Goal: Task Accomplishment & Management: Manage account settings

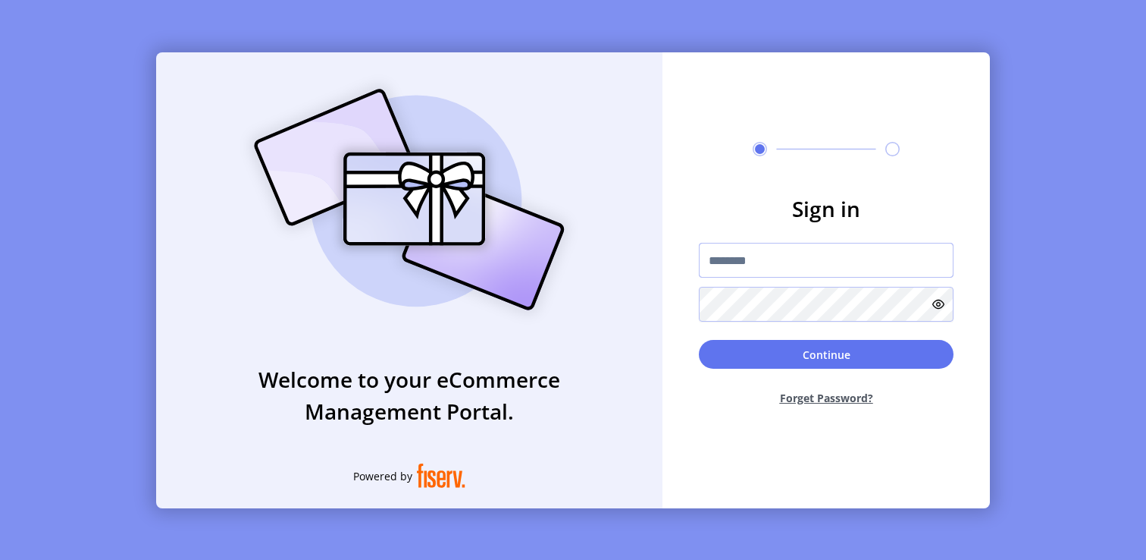
click at [771, 259] on input "text" at bounding box center [826, 260] width 255 height 35
type input "**********"
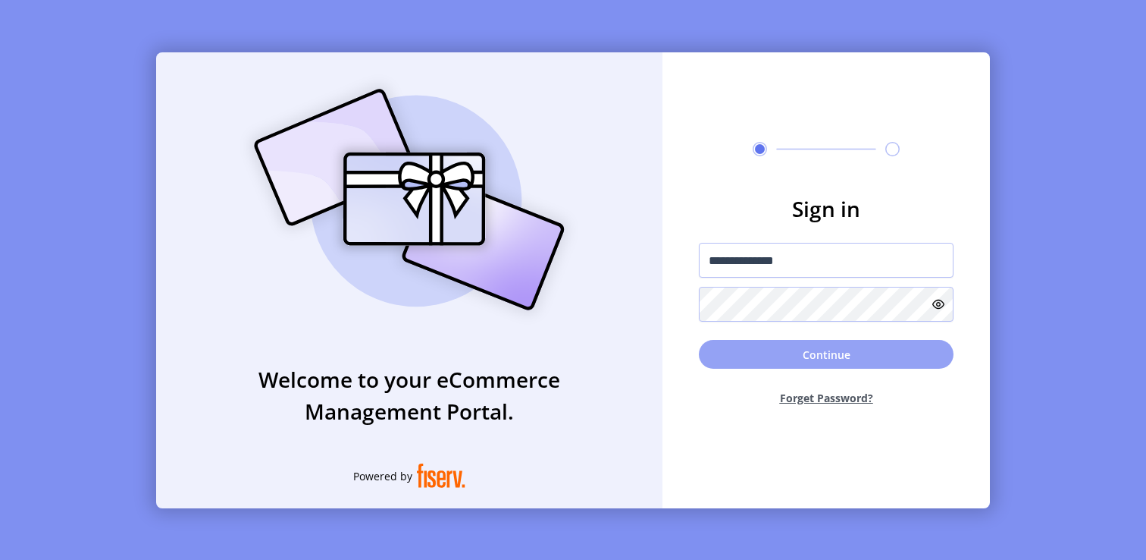
click at [749, 359] on button "Continue" at bounding box center [826, 354] width 255 height 29
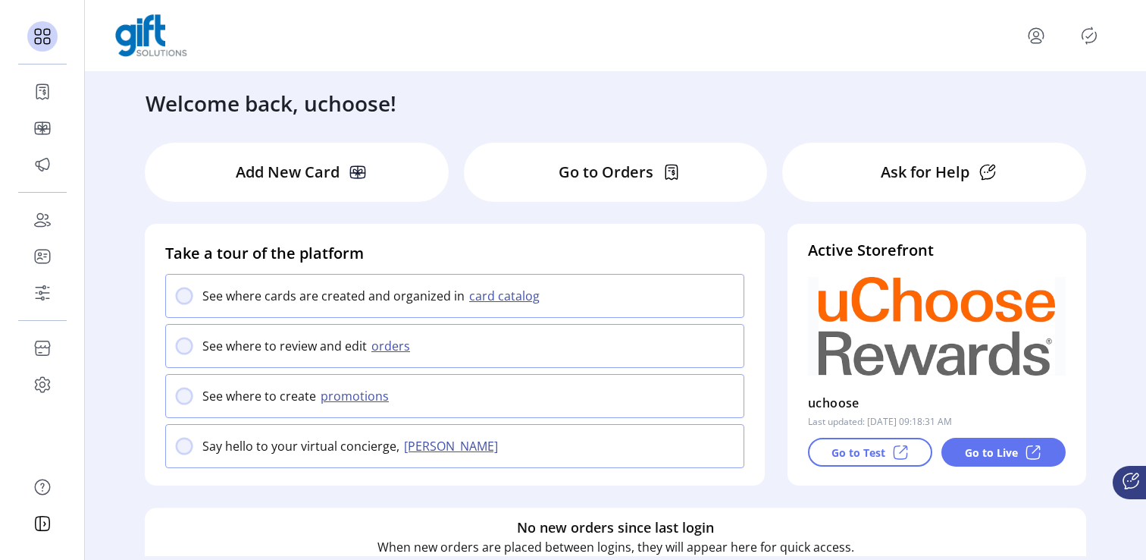
click at [1084, 42] on icon "Publisher Panel" at bounding box center [1089, 36] width 24 height 24
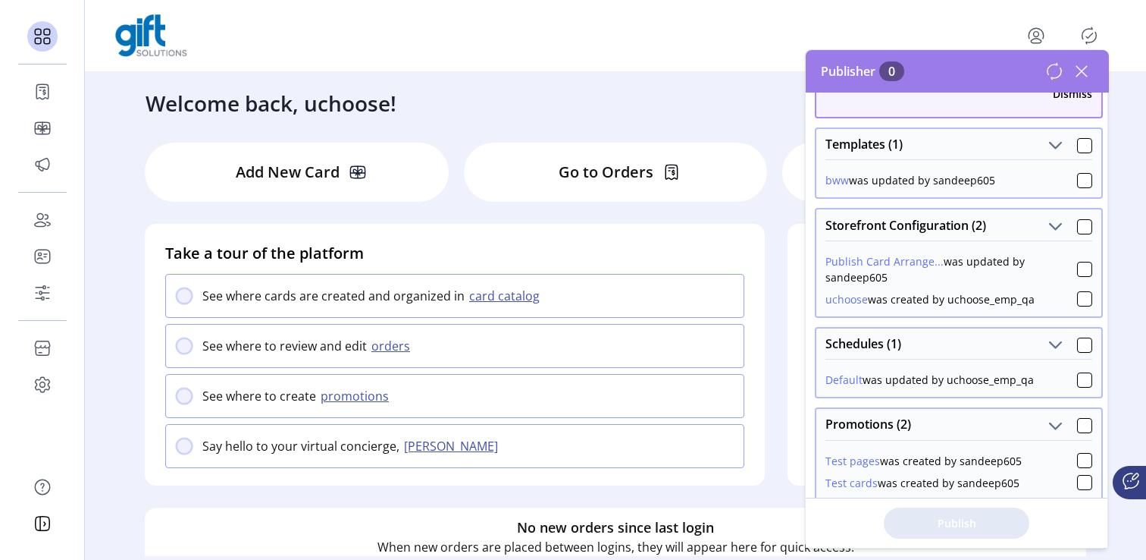
scroll to position [134, 0]
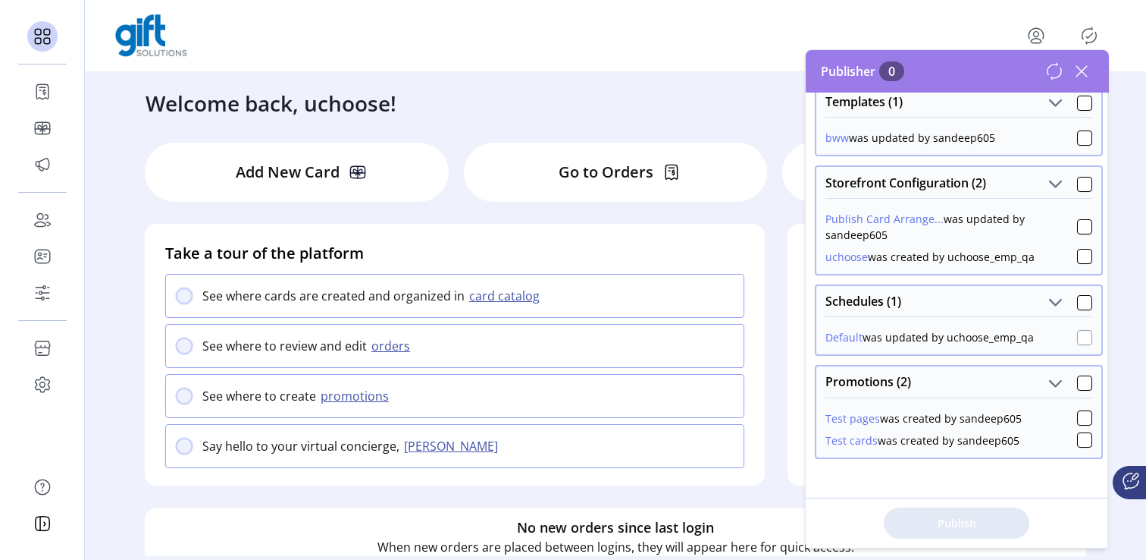
click at [1078, 334] on div at bounding box center [1084, 337] width 15 height 15
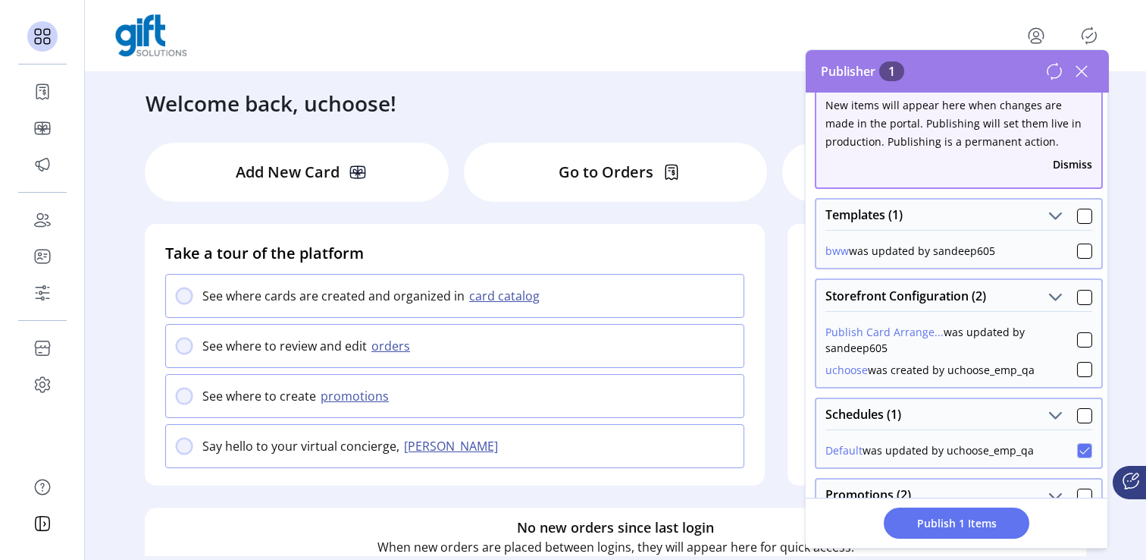
scroll to position [0, 0]
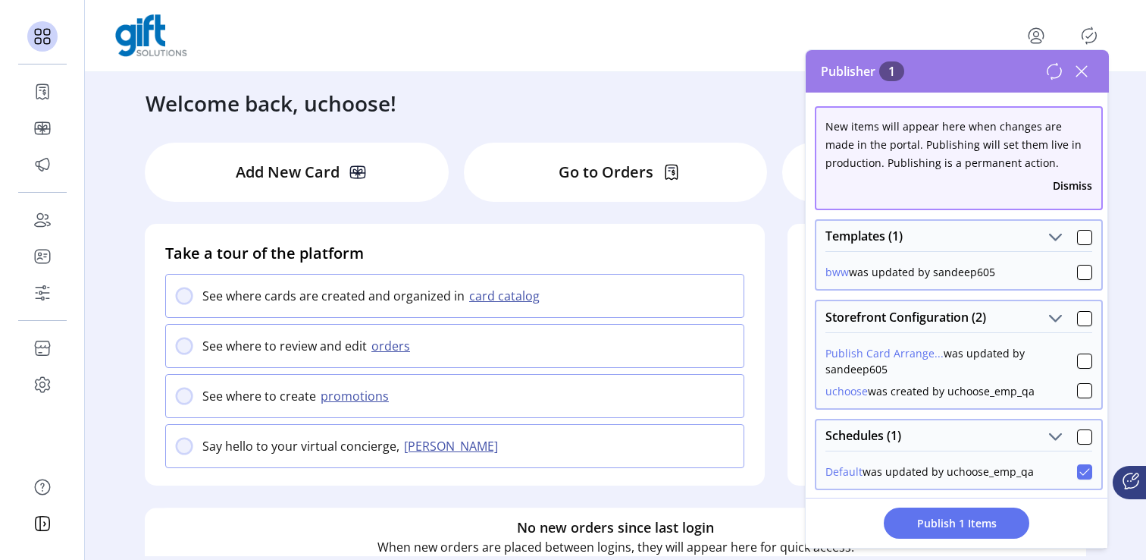
click at [1049, 75] on icon at bounding box center [1055, 71] width 18 height 18
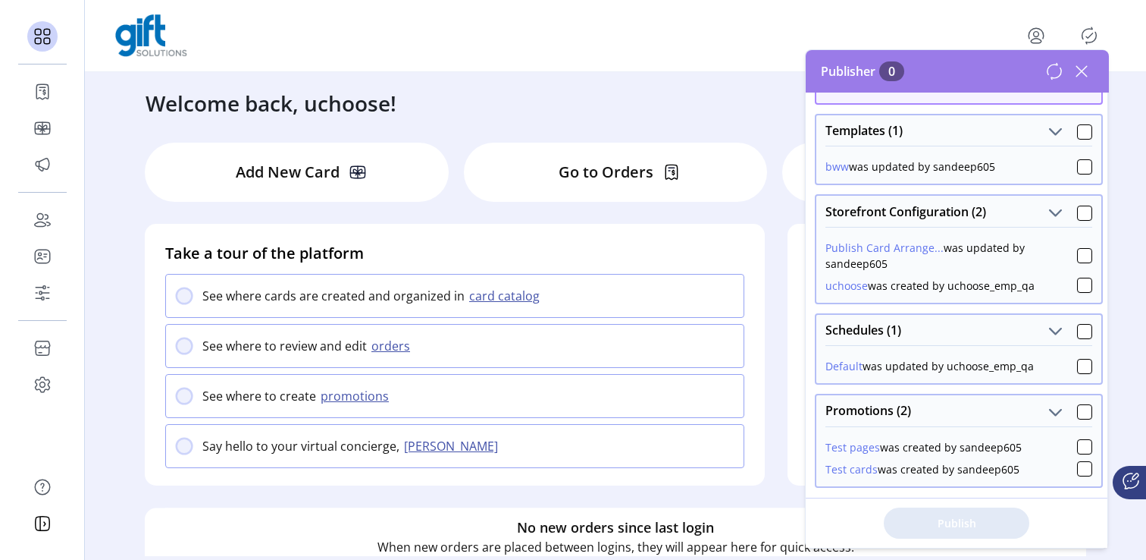
scroll to position [134, 0]
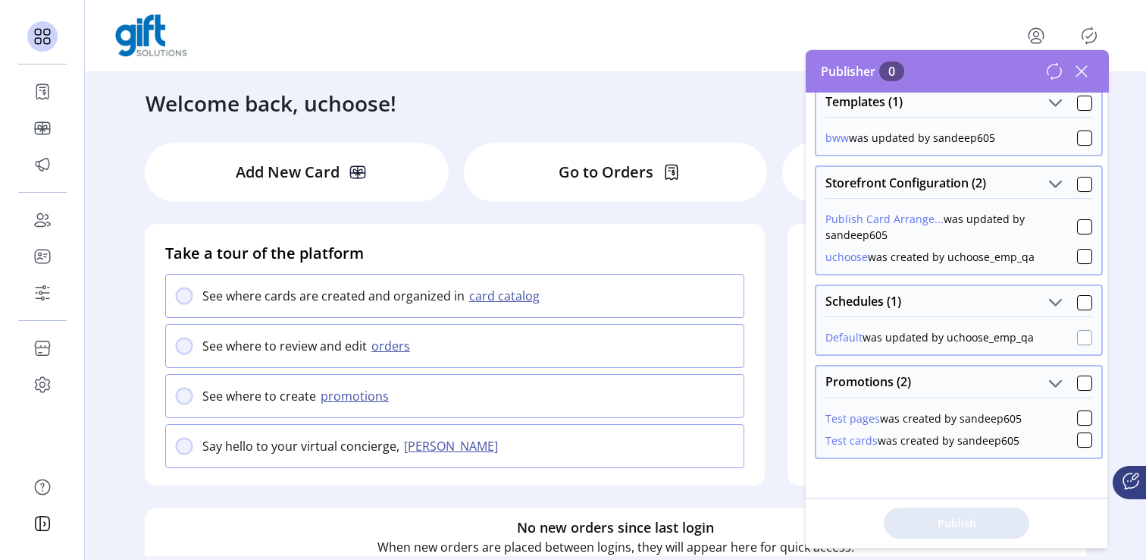
click at [1077, 338] on div at bounding box center [1084, 337] width 15 height 15
click at [980, 522] on span "Publish 1 Items" at bounding box center [957, 523] width 106 height 16
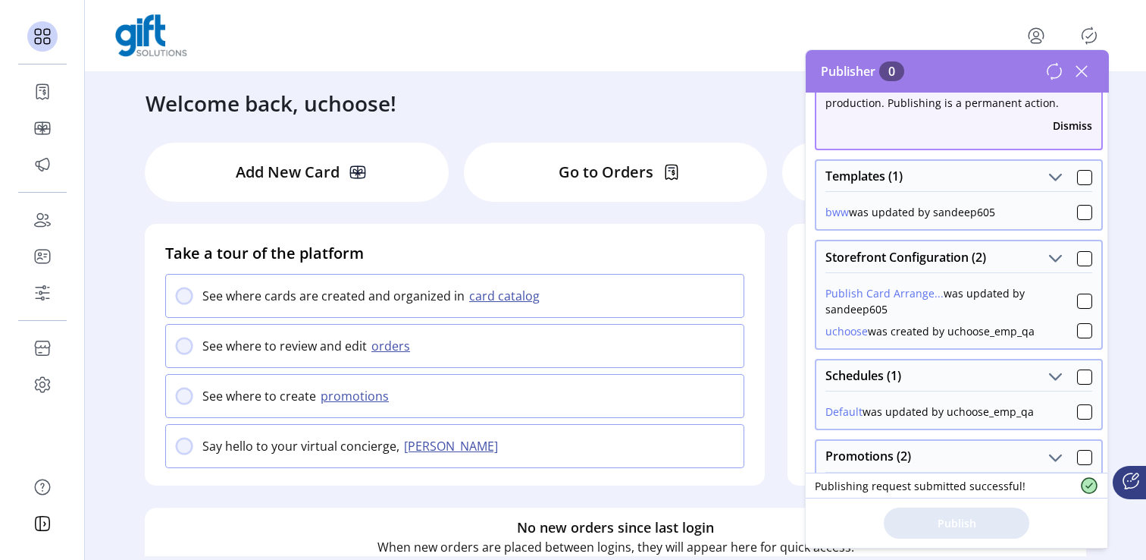
scroll to position [86, 0]
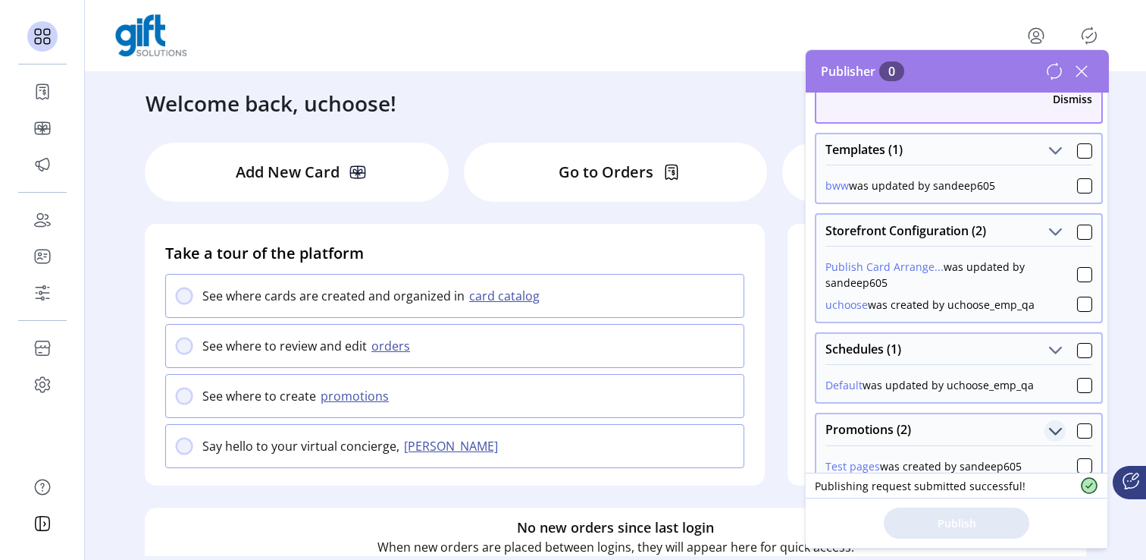
click at [1049, 430] on span "Promotions (2)" at bounding box center [1056, 431] width 14 height 14
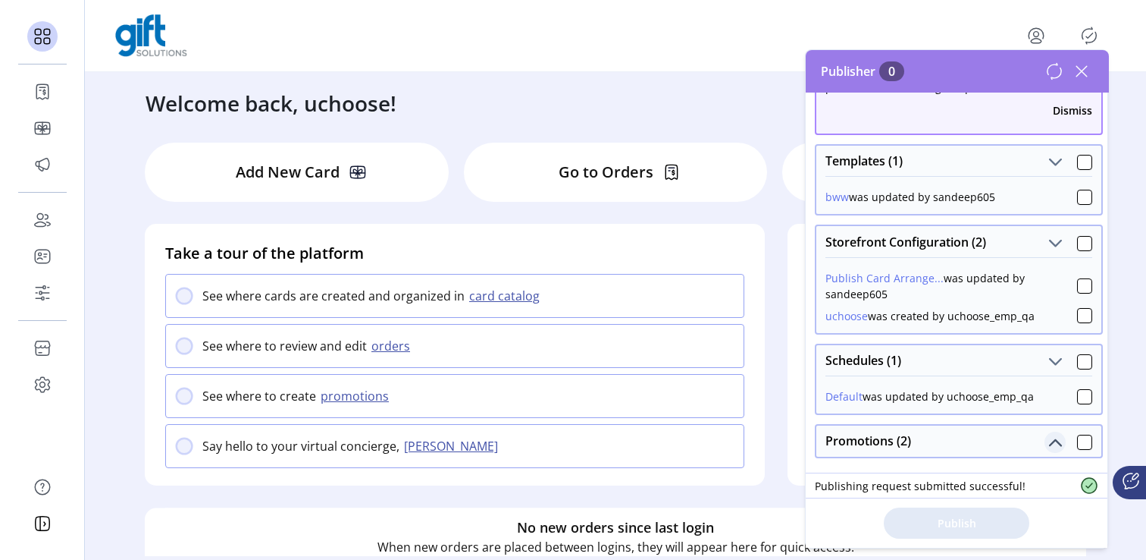
scroll to position [74, 0]
click at [1046, 430] on div "Promotions (2)" at bounding box center [959, 441] width 285 height 30
click at [1045, 438] on button "Promotions (2)" at bounding box center [1055, 442] width 21 height 21
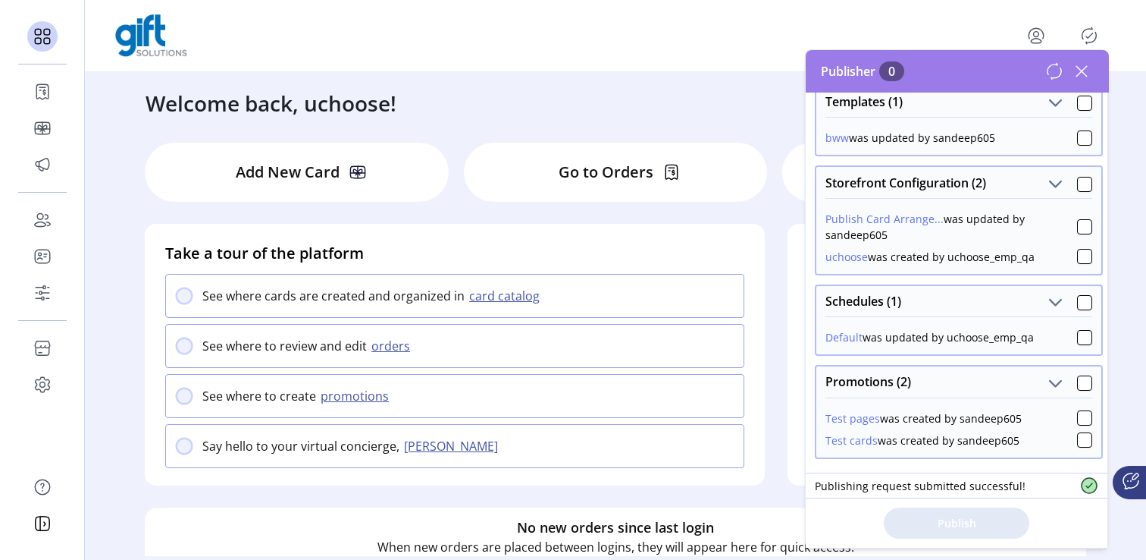
click at [854, 419] on button "Test pages" at bounding box center [853, 418] width 55 height 16
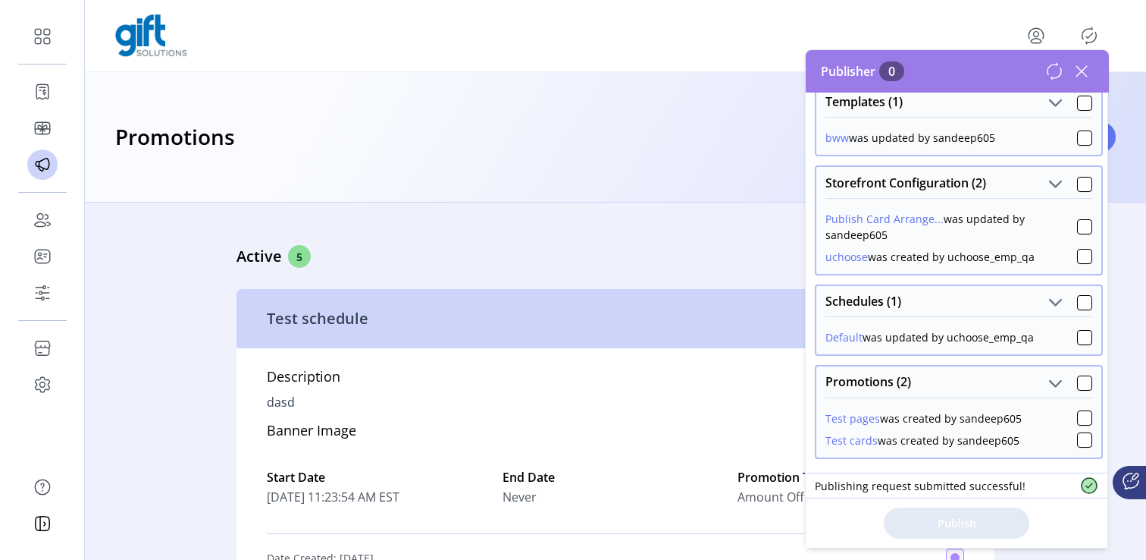
click at [1085, 74] on icon at bounding box center [1082, 71] width 11 height 11
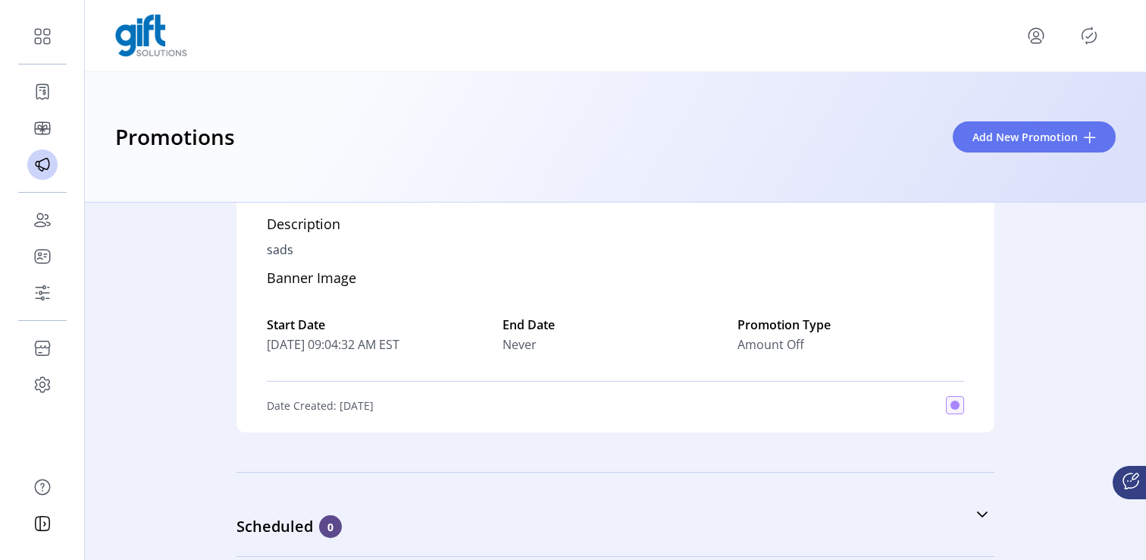
scroll to position [1513, 0]
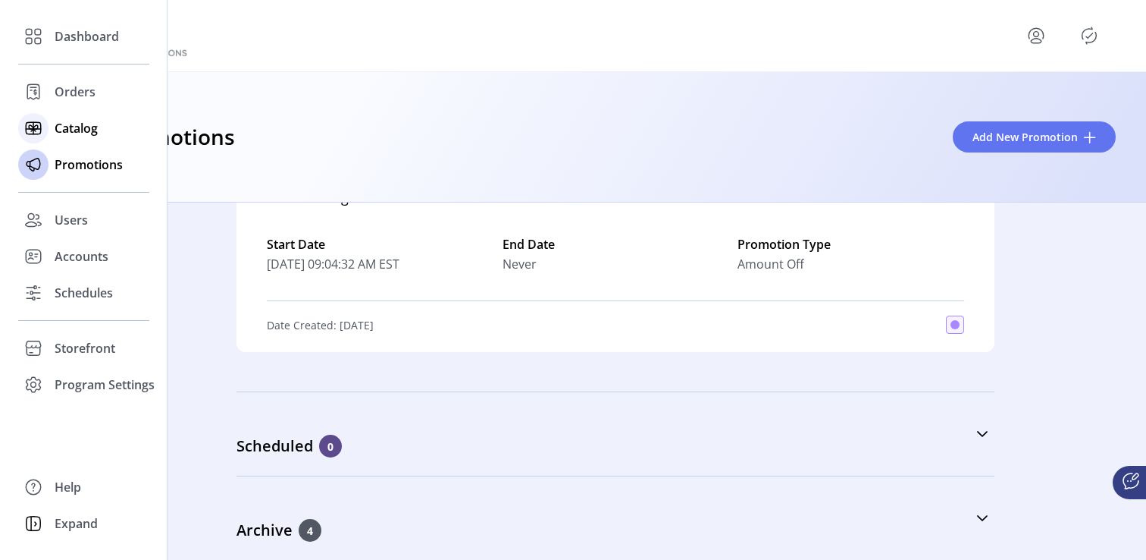
click at [56, 129] on span "Catalog" at bounding box center [76, 128] width 43 height 18
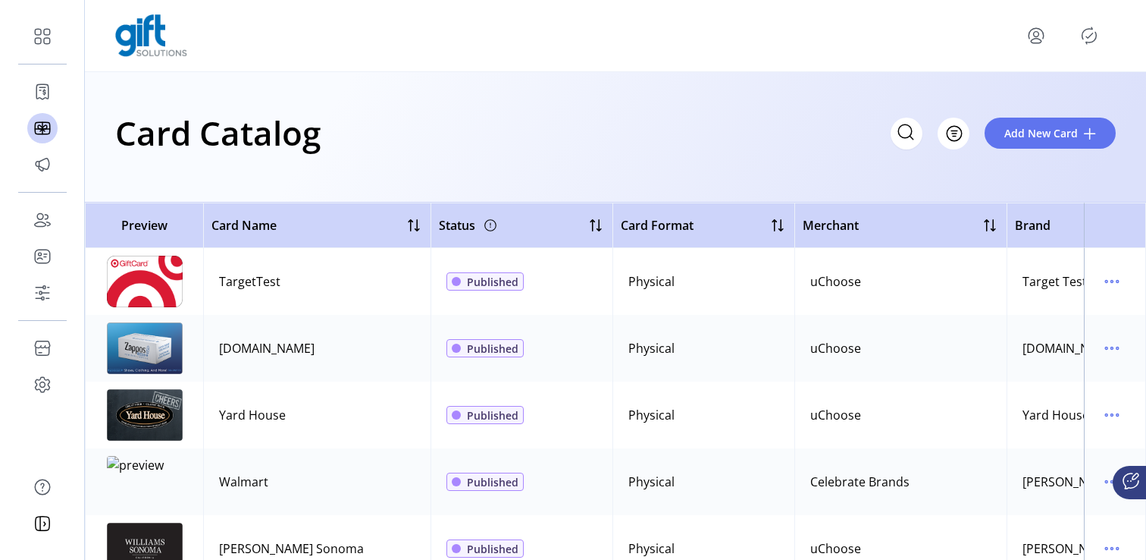
click at [1041, 43] on icon "menu" at bounding box center [1036, 36] width 24 height 24
click at [989, 105] on link "Sign Out" at bounding box center [982, 95] width 132 height 24
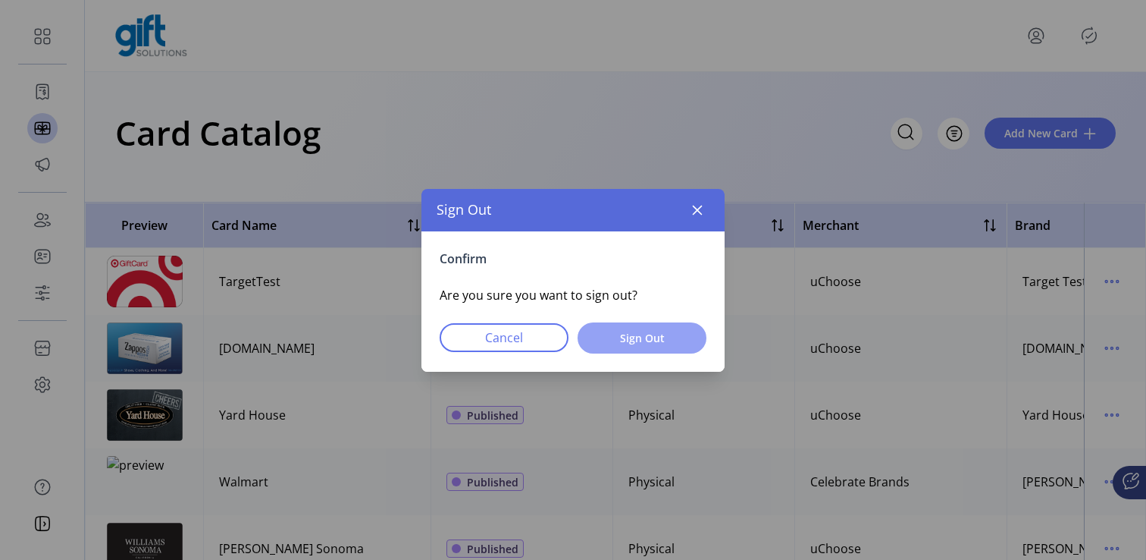
click at [638, 349] on button "Sign Out" at bounding box center [642, 337] width 129 height 31
